Goal: Information Seeking & Learning: Learn about a topic

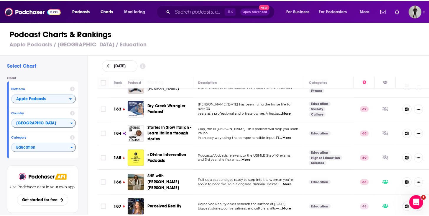
scroll to position [4557, 0]
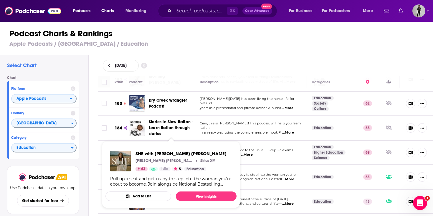
click at [166, 168] on span "SHE with [PERSON_NAME] [PERSON_NAME]" at bounding box center [165, 176] width 32 height 17
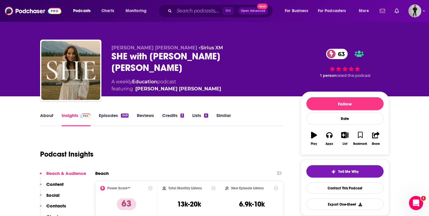
click at [46, 114] on link "About" at bounding box center [46, 119] width 13 height 14
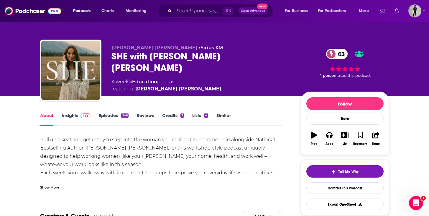
click at [119, 114] on link "Episodes 349" at bounding box center [113, 119] width 29 height 14
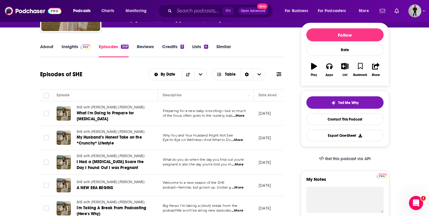
scroll to position [72, 0]
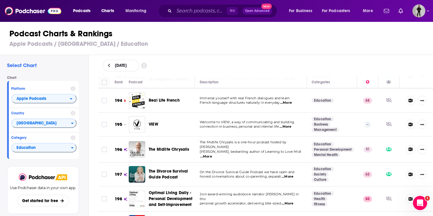
scroll to position [4834, 0]
